Goal: Use online tool/utility: Utilize a website feature to perform a specific function

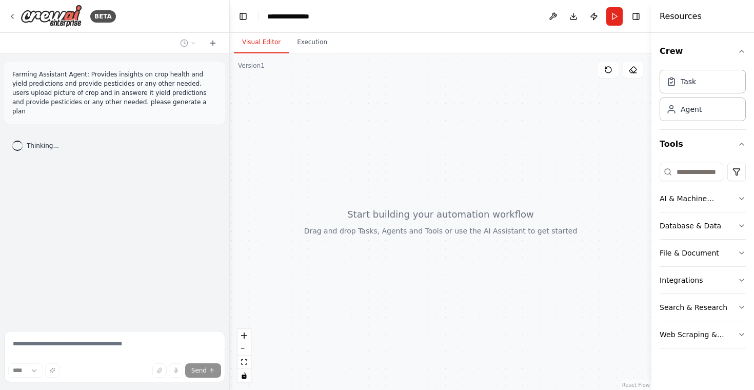
click at [262, 180] on div at bounding box center [441, 221] width 422 height 336
click at [16, 12] on div "BETA" at bounding box center [62, 16] width 108 height 23
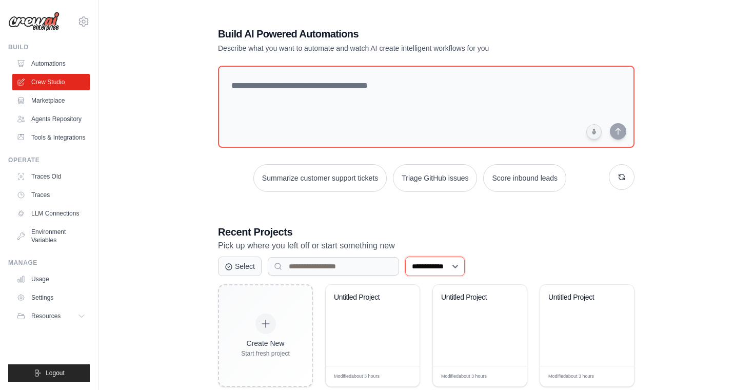
click at [453, 265] on select "**********" at bounding box center [435, 265] width 60 height 19
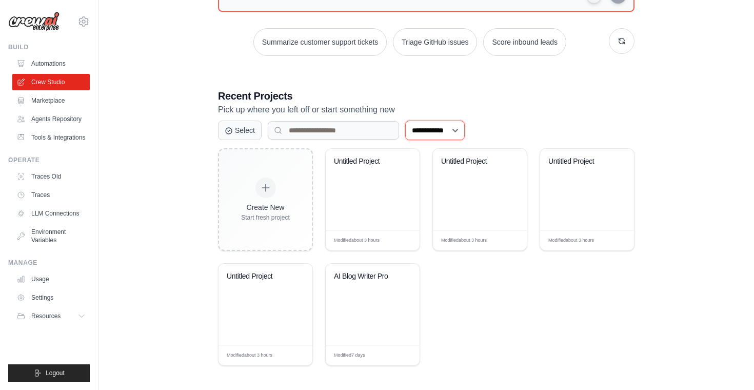
scroll to position [138, 0]
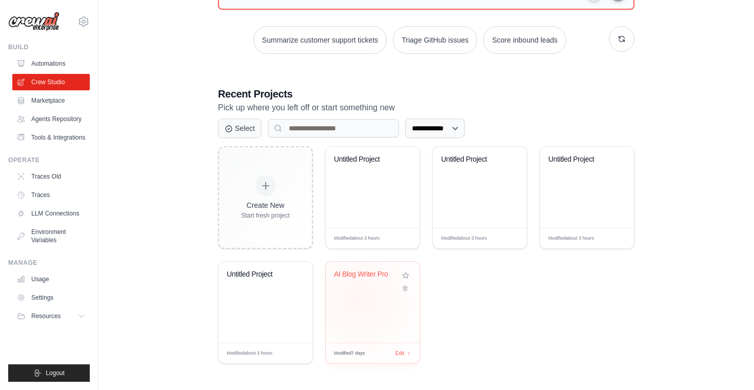
click at [360, 299] on div "AI Blog Writer Pro" at bounding box center [373, 302] width 94 height 81
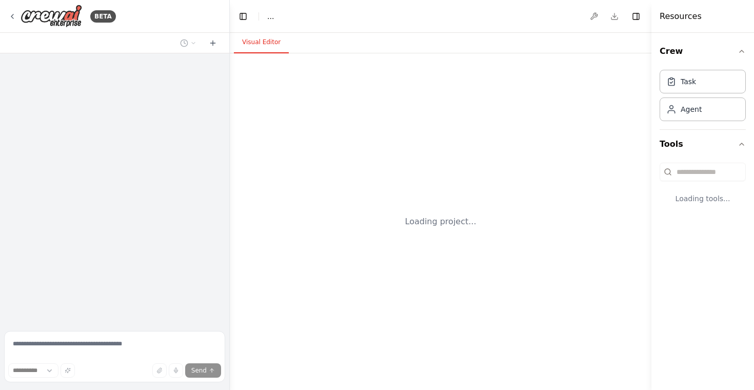
select select "****"
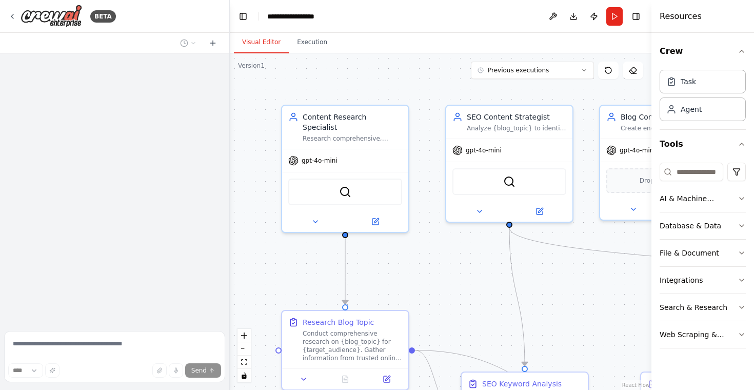
scroll to position [1292, 0]
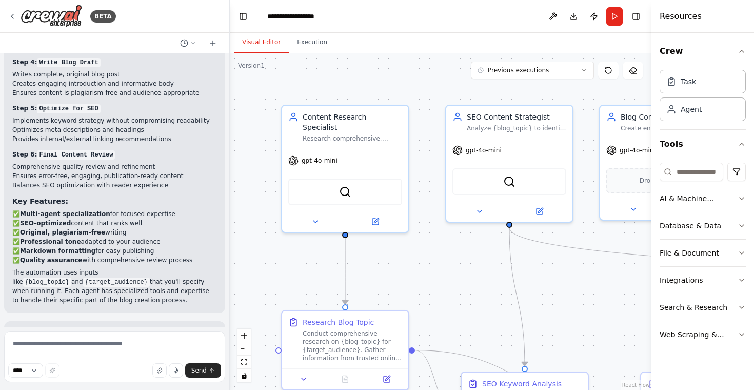
click at [286, 265] on div ".deletable-edge-delete-btn { width: 20px; height: 20px; border: 0px solid #ffff…" at bounding box center [441, 221] width 422 height 336
click at [49, 354] on textarea at bounding box center [114, 356] width 221 height 51
click at [109, 349] on textarea at bounding box center [114, 356] width 221 height 51
paste textarea "**********"
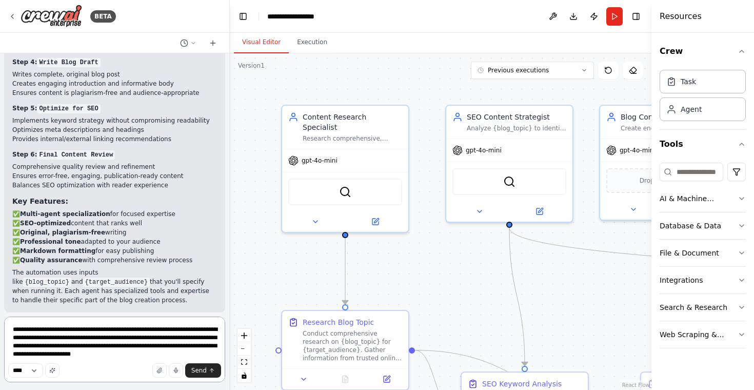
type textarea "**********"
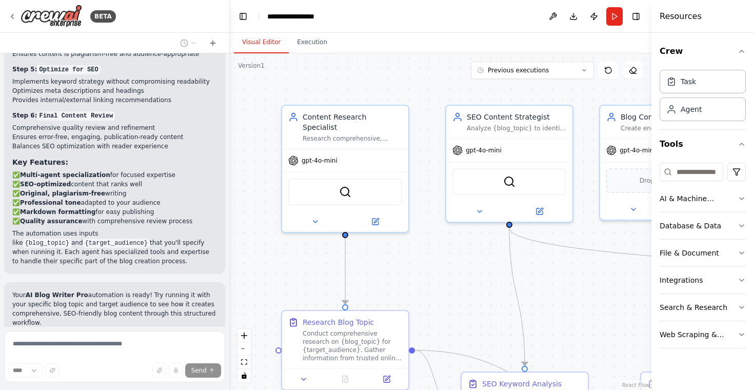
scroll to position [1388, 0]
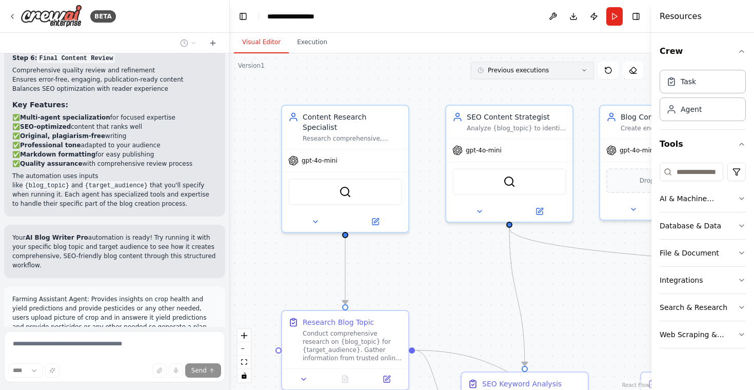
click at [582, 70] on icon at bounding box center [584, 70] width 6 height 6
click at [543, 86] on div "18/09/2025" at bounding box center [538, 89] width 103 height 8
click at [434, 81] on div ".deletable-edge-delete-btn { width: 20px; height: 20px; border: 0px solid #ffff…" at bounding box center [441, 221] width 422 height 336
click at [304, 42] on button "Execution" at bounding box center [312, 43] width 47 height 22
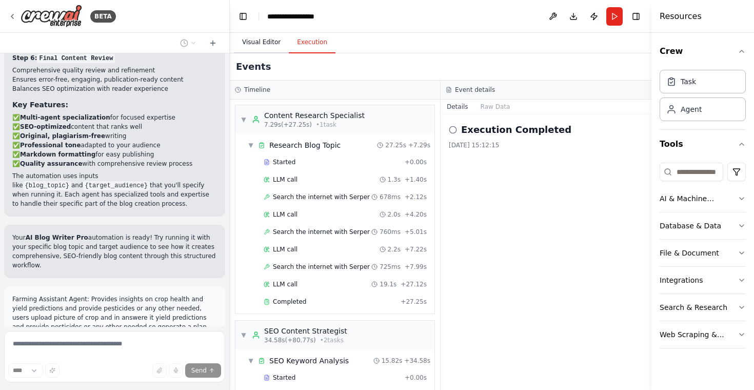
click at [258, 43] on button "Visual Editor" at bounding box center [261, 43] width 55 height 22
click at [303, 43] on button "Execution" at bounding box center [312, 43] width 47 height 22
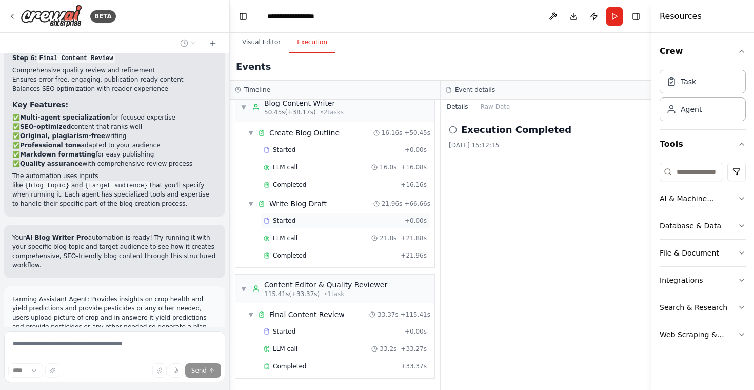
scroll to position [0, 0]
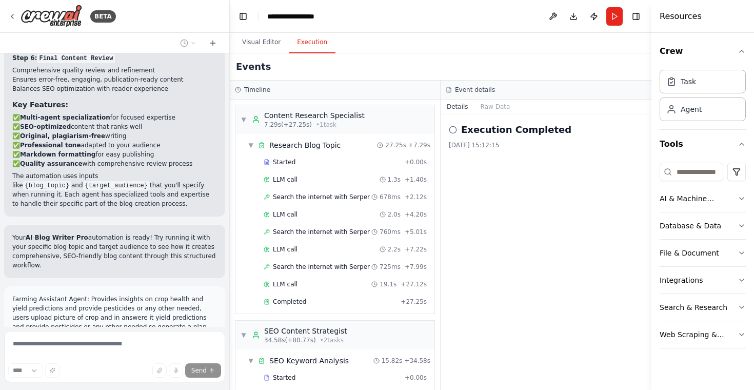
click at [329, 95] on div "Timeline" at bounding box center [335, 90] width 210 height 19
click at [262, 44] on button "Visual Editor" at bounding box center [261, 43] width 55 height 22
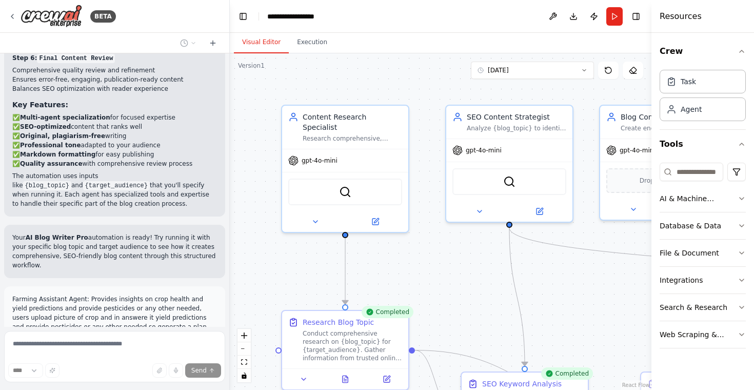
click at [278, 212] on div ".deletable-edge-delete-btn { width: 20px; height: 20px; border: 0px solid #ffff…" at bounding box center [441, 221] width 422 height 336
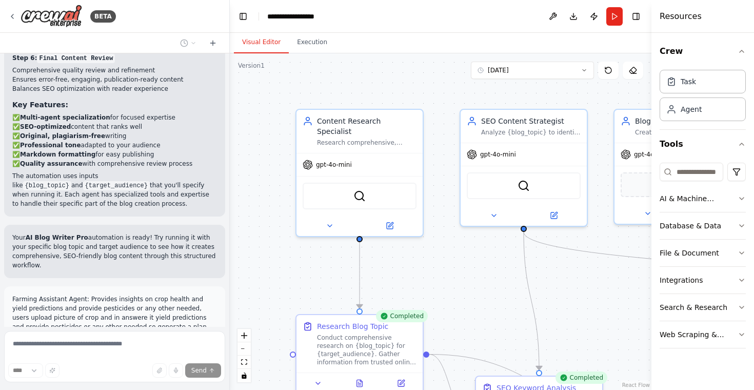
click at [290, 215] on div ".deletable-edge-delete-btn { width: 20px; height: 20px; border: 0px solid #ffff…" at bounding box center [441, 221] width 422 height 336
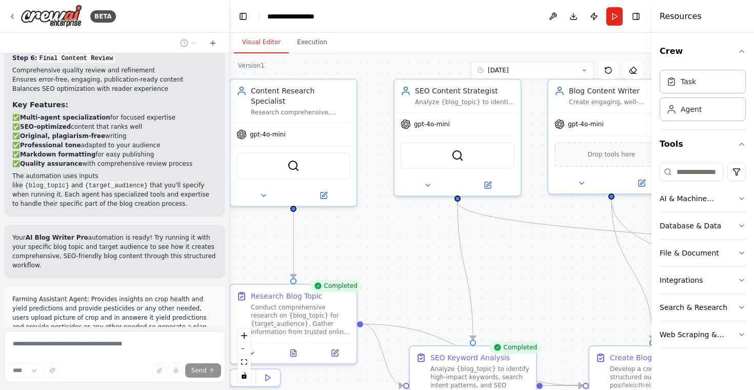
drag, startPoint x: 327, startPoint y: 244, endPoint x: 263, endPoint y: 214, distance: 70.7
click at [263, 214] on div ".deletable-edge-delete-btn { width: 20px; height: 20px; border: 0px solid #ffff…" at bounding box center [441, 221] width 422 height 336
click at [340, 241] on div ".deletable-edge-delete-btn { width: 20px; height: 20px; border: 0px solid #ffff…" at bounding box center [441, 221] width 422 height 336
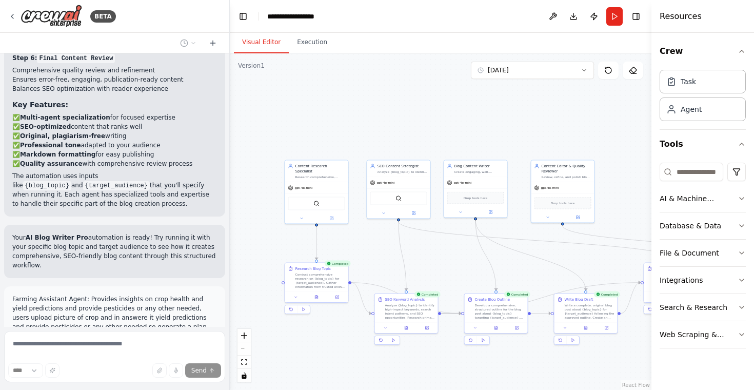
click at [370, 251] on div ".deletable-edge-delete-btn { width: 20px; height: 20px; border: 0px solid #ffff…" at bounding box center [441, 221] width 422 height 336
